Goal: Navigation & Orientation: Find specific page/section

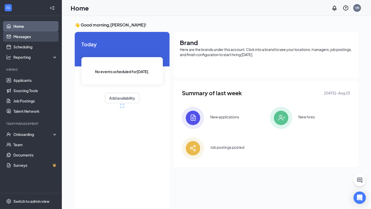
click at [21, 36] on link "Messages" at bounding box center [35, 36] width 44 height 10
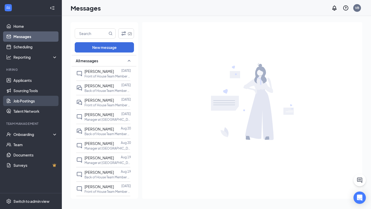
click at [36, 103] on link "Job Postings" at bounding box center [35, 101] width 44 height 10
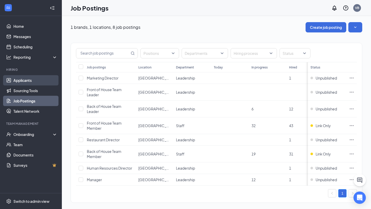
click at [35, 80] on link "Applicants" at bounding box center [35, 80] width 44 height 10
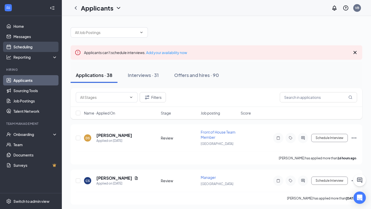
click at [42, 47] on link "Scheduling" at bounding box center [35, 47] width 44 height 10
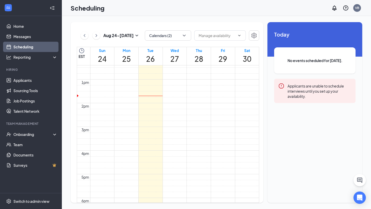
scroll to position [294, 0]
